Goal: Task Accomplishment & Management: Manage account settings

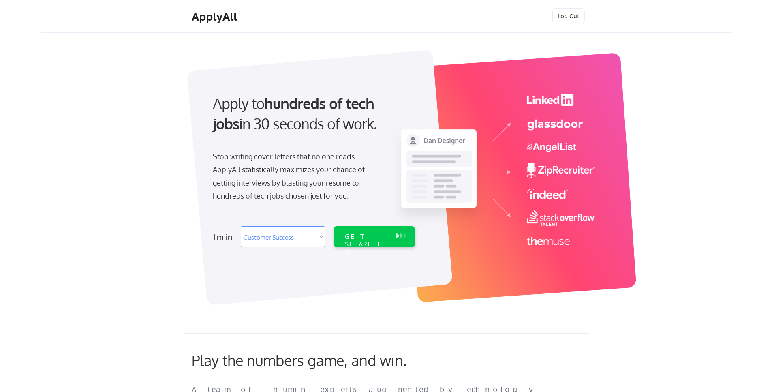
select select ""sales""
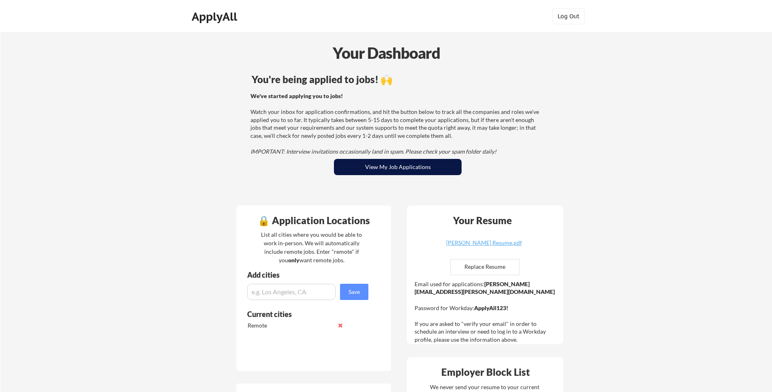
click at [400, 169] on button "View My Job Applications" at bounding box center [398, 167] width 128 height 16
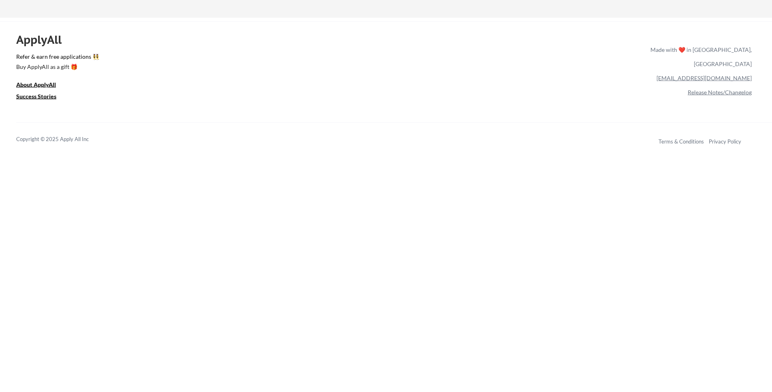
scroll to position [3223, 0]
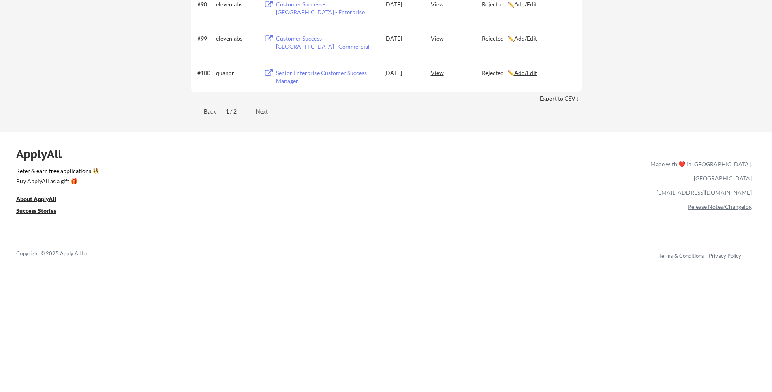
click at [260, 111] on div "Next" at bounding box center [266, 111] width 21 height 8
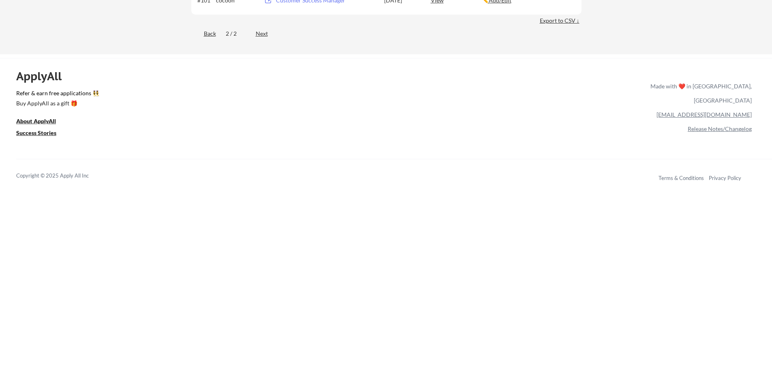
scroll to position [0, 0]
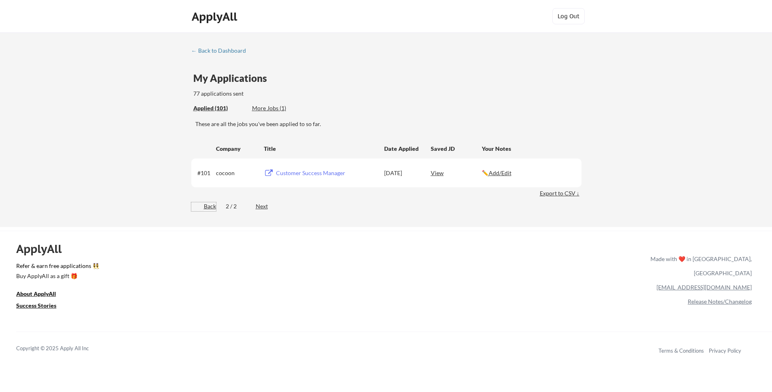
click at [204, 207] on div "Back" at bounding box center [203, 206] width 25 height 8
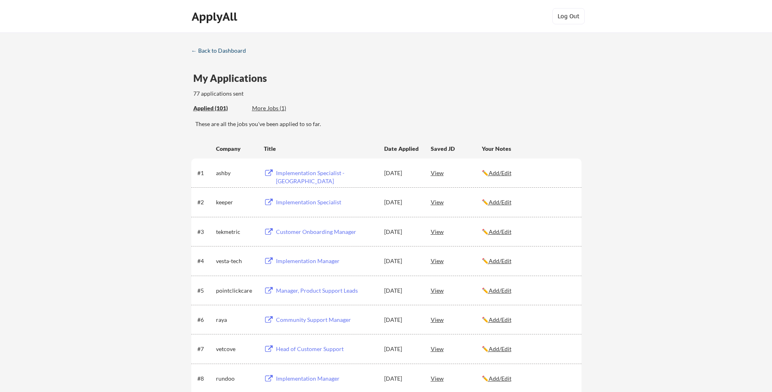
click at [236, 52] on div "← Back to Dashboard" at bounding box center [221, 51] width 61 height 6
